Goal: Task Accomplishment & Management: Use online tool/utility

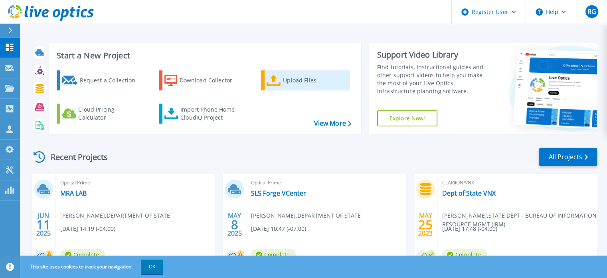
click at [295, 85] on div "Upload Files" at bounding box center [315, 80] width 64 height 16
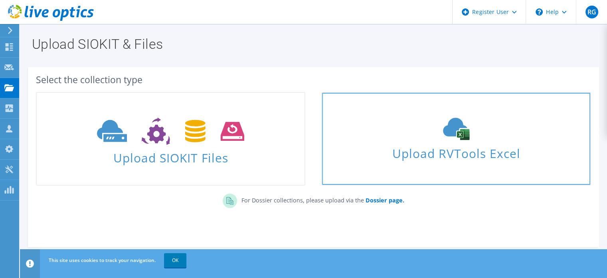
click at [497, 158] on span "Upload RVTools Excel" at bounding box center [456, 151] width 268 height 17
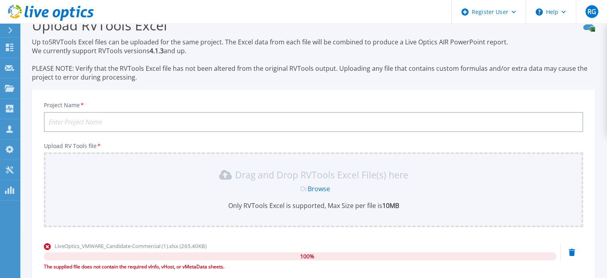
scroll to position [19, 0]
